Goal: Navigation & Orientation: Find specific page/section

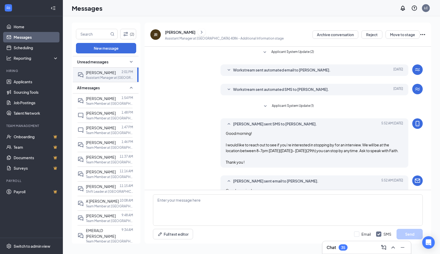
scroll to position [183, 0]
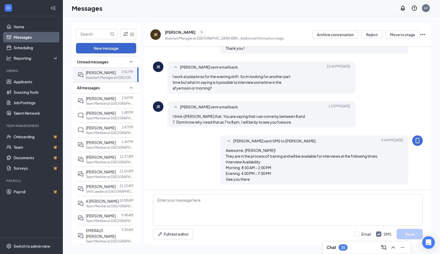
click at [109, 50] on button "New message" at bounding box center [106, 48] width 60 height 10
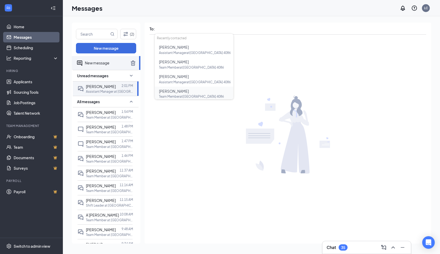
click at [178, 91] on span "[PERSON_NAME]" at bounding box center [174, 91] width 30 height 5
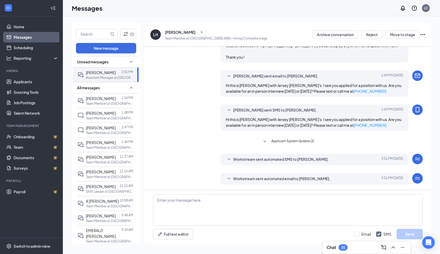
scroll to position [0, 0]
click at [351, 180] on div "Workstream sent automated email to [PERSON_NAME]." at bounding box center [306, 179] width 147 height 6
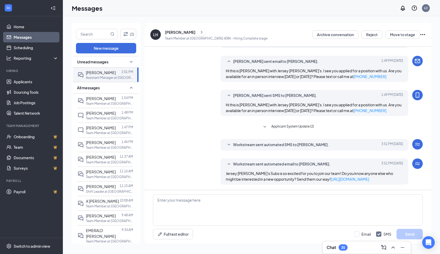
click at [265, 145] on span "Workstream sent automated SMS to [PERSON_NAME]." at bounding box center [281, 145] width 96 height 6
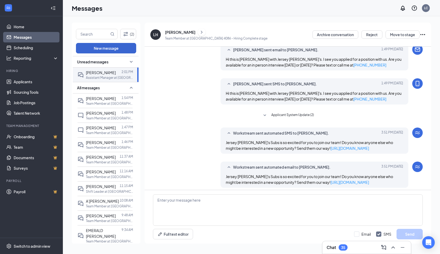
click at [117, 47] on button "New message" at bounding box center [106, 48] width 60 height 10
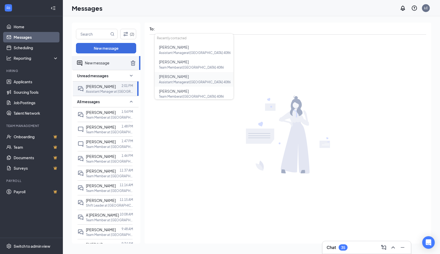
click at [180, 81] on span "Assistant Manager at [GEOGRAPHIC_DATA]" at bounding box center [195, 82] width 72 height 4
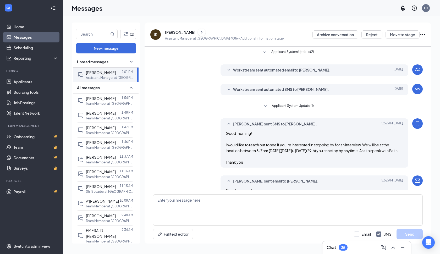
scroll to position [183, 0]
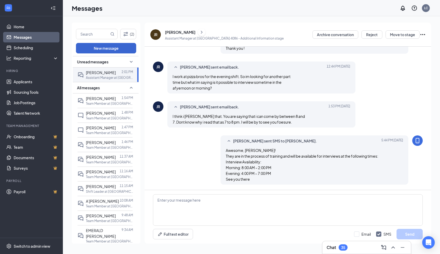
click at [118, 47] on button "New message" at bounding box center [106, 48] width 60 height 10
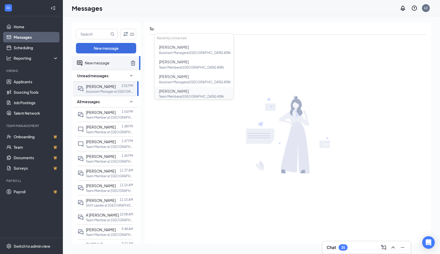
click at [175, 95] on span "Team Member at [GEOGRAPHIC_DATA]" at bounding box center [191, 97] width 65 height 4
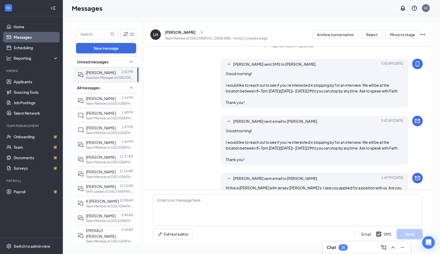
scroll to position [20, 0]
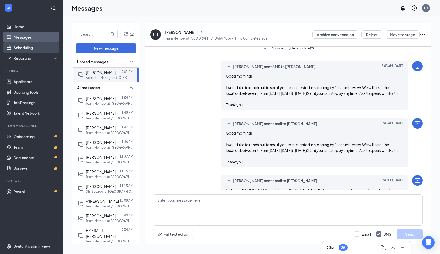
click at [33, 48] on link "Scheduling" at bounding box center [36, 47] width 45 height 10
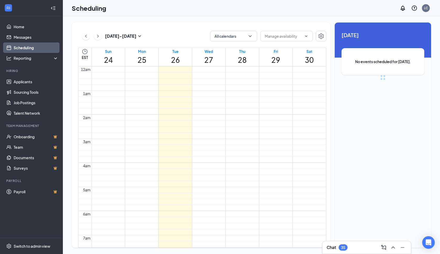
scroll to position [257, 0]
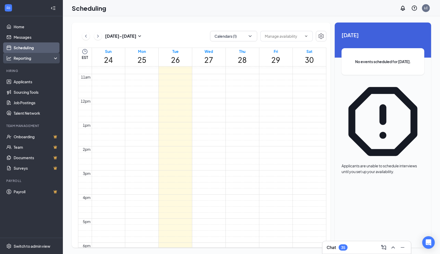
click at [28, 59] on div "Reporting" at bounding box center [36, 58] width 45 height 5
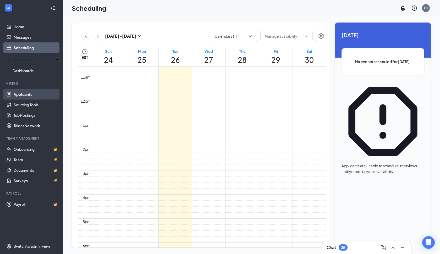
click at [19, 91] on link "Applicants" at bounding box center [36, 94] width 45 height 10
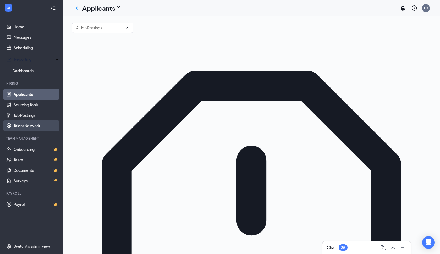
click at [32, 126] on link "Talent Network" at bounding box center [36, 125] width 45 height 10
